Goal: Navigation & Orientation: Understand site structure

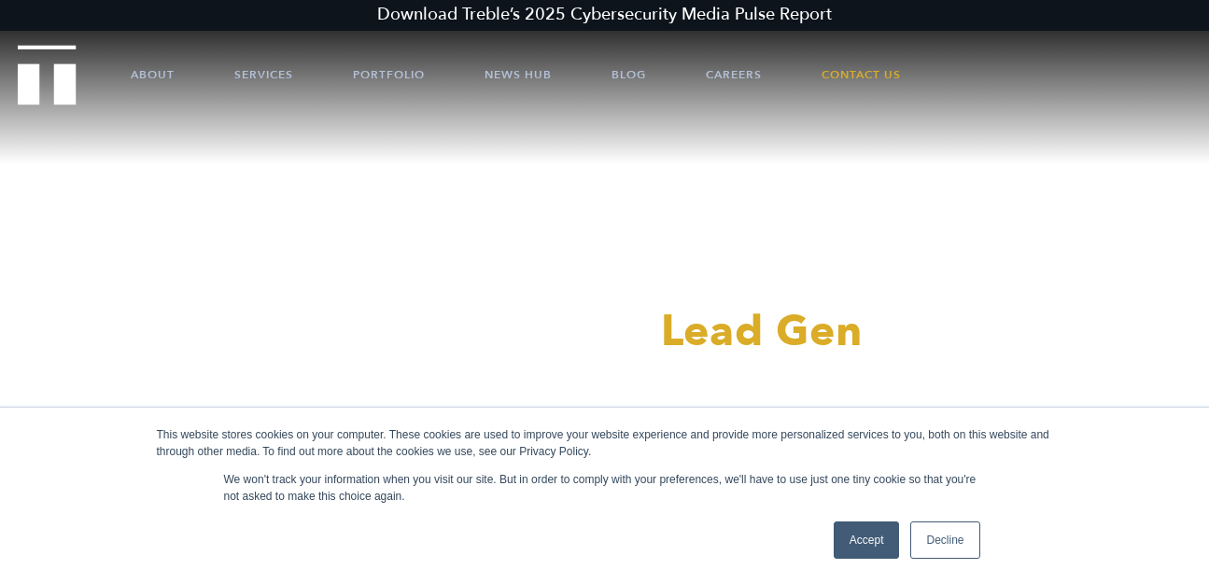
click at [862, 538] on link "Accept" at bounding box center [867, 540] width 66 height 37
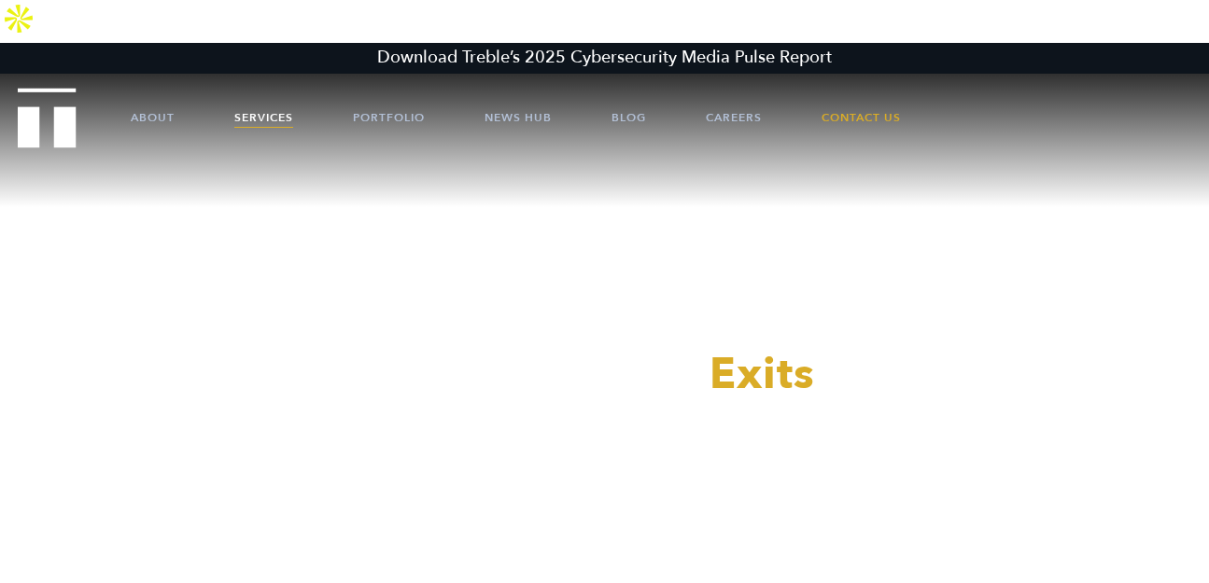
click at [265, 90] on link "Services" at bounding box center [263, 118] width 59 height 56
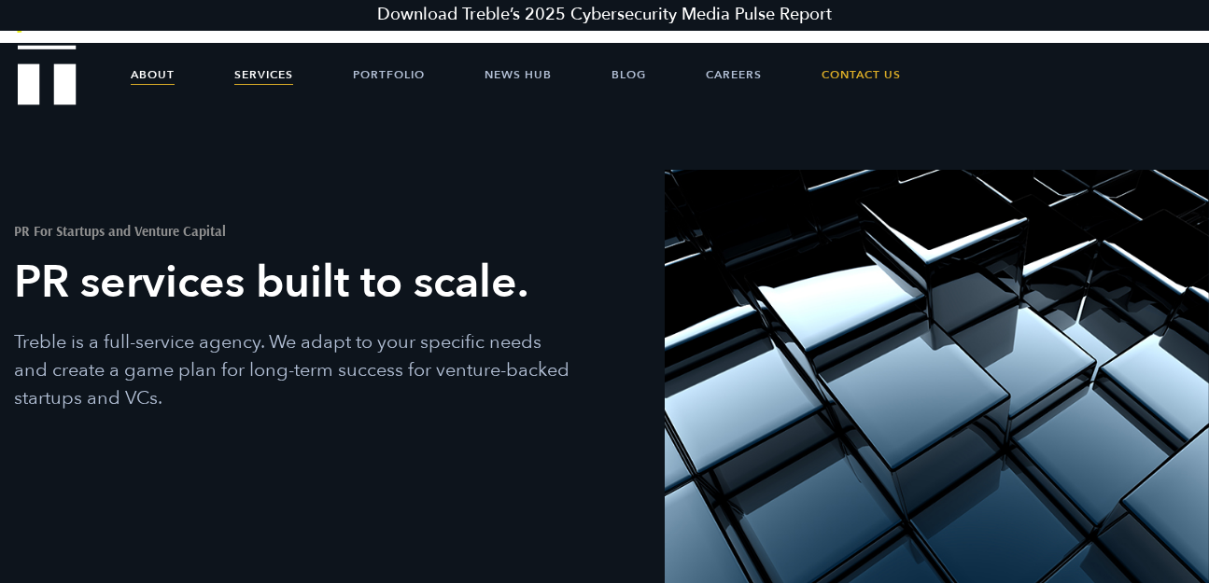
click at [157, 73] on link "About" at bounding box center [153, 75] width 44 height 56
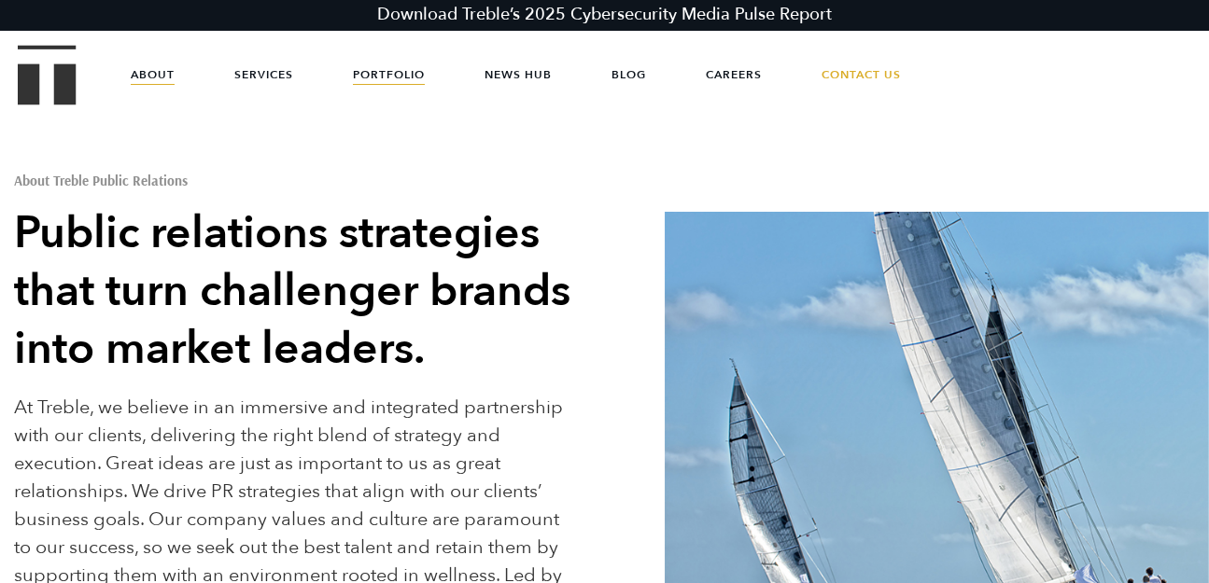
click at [386, 69] on link "Portfolio" at bounding box center [389, 75] width 72 height 56
